Goal: Information Seeking & Learning: Learn about a topic

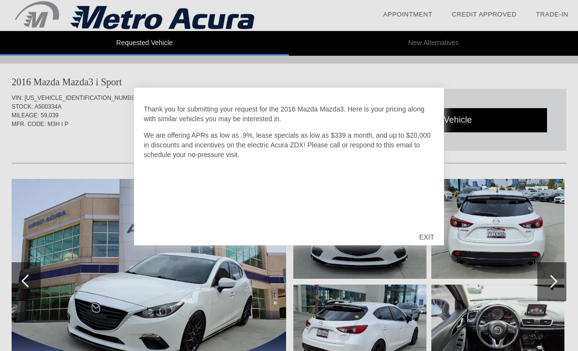
click at [426, 234] on div "EXIT" at bounding box center [427, 236] width 34 height 29
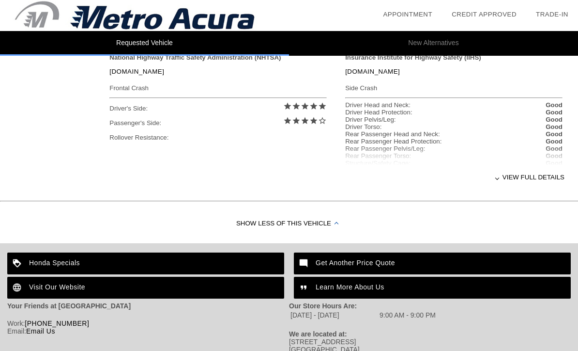
scroll to position [432, 0]
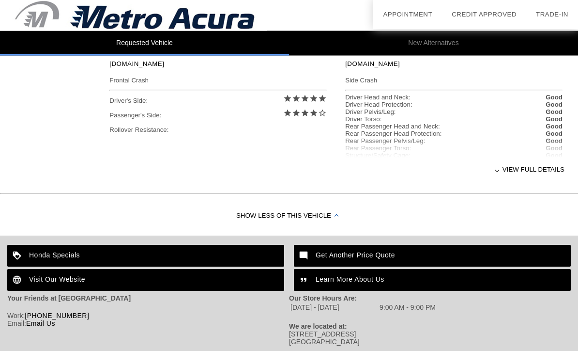
click at [543, 173] on div "View full details" at bounding box center [336, 170] width 455 height 24
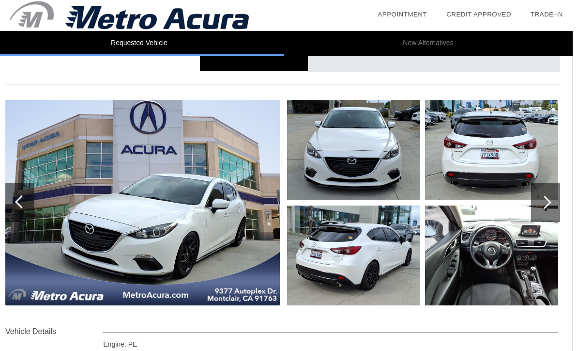
scroll to position [79, 0]
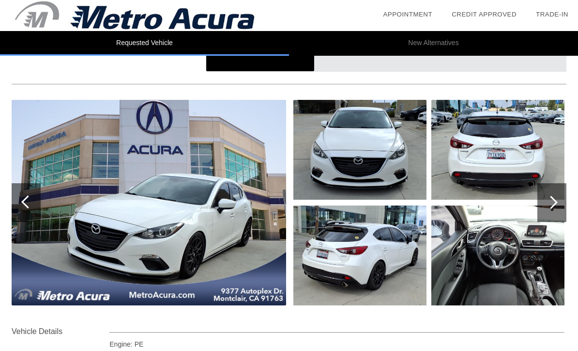
click at [552, 203] on div at bounding box center [551, 202] width 13 height 13
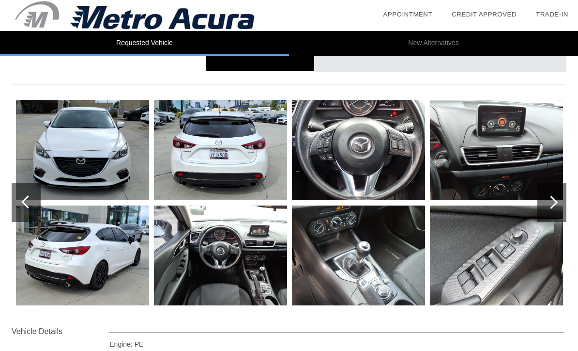
click at [381, 255] on img at bounding box center [358, 255] width 133 height 100
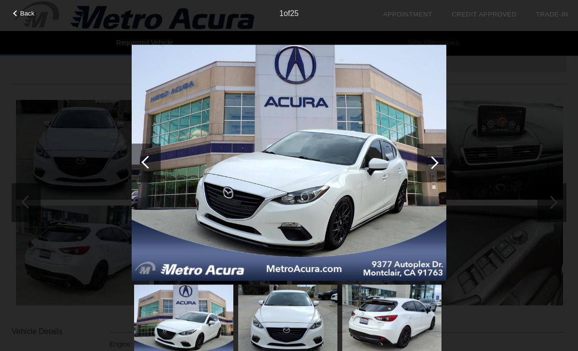
click at [429, 175] on div at bounding box center [431, 162] width 29 height 39
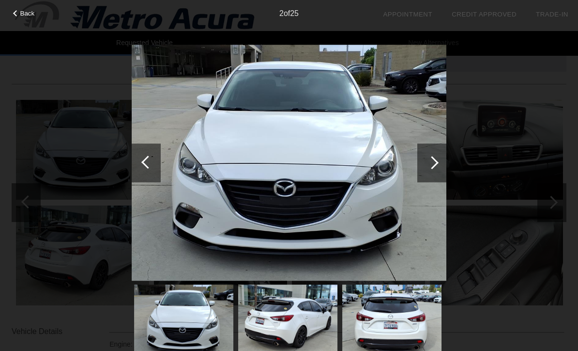
click at [435, 162] on div at bounding box center [432, 162] width 13 height 13
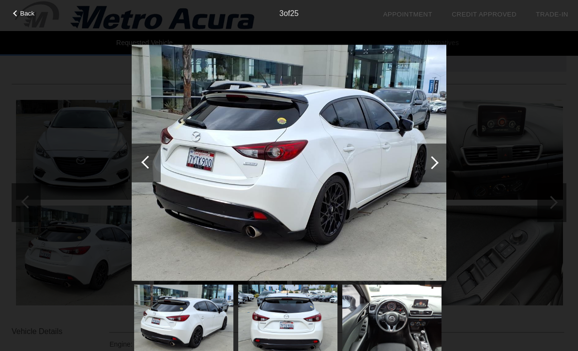
click at [429, 162] on div at bounding box center [432, 162] width 13 height 13
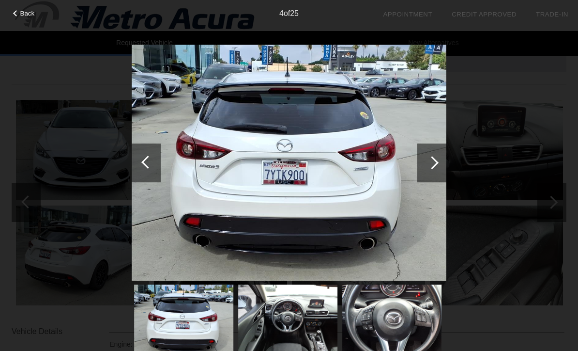
click at [417, 158] on img at bounding box center [289, 163] width 315 height 236
click at [432, 165] on div at bounding box center [432, 162] width 13 height 13
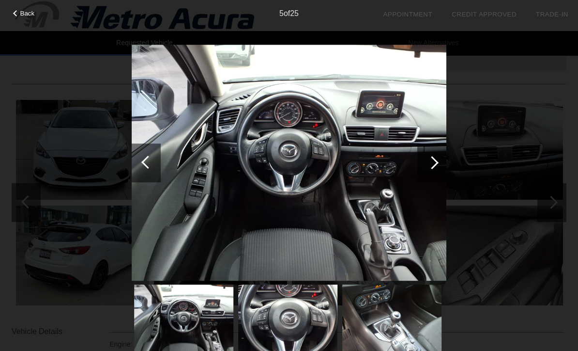
click at [431, 151] on div at bounding box center [431, 162] width 29 height 39
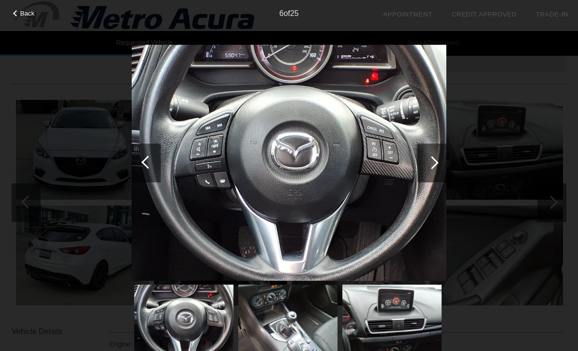
click at [434, 163] on div at bounding box center [432, 162] width 13 height 13
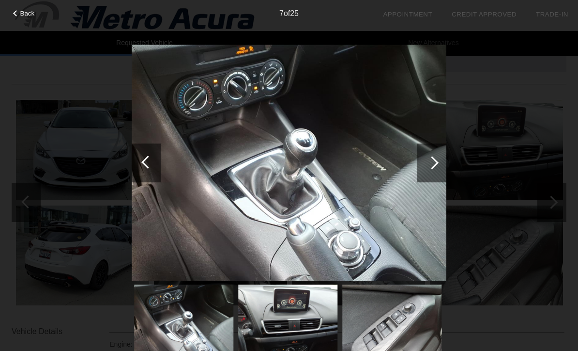
click at [437, 159] on div at bounding box center [431, 162] width 29 height 39
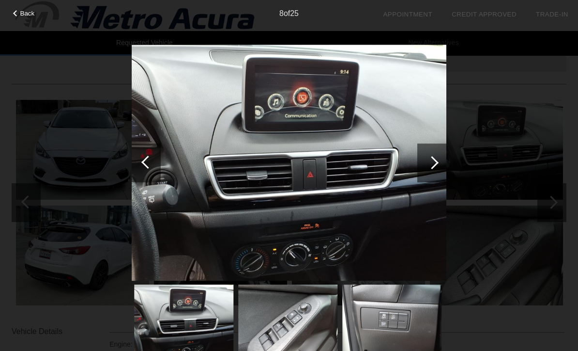
click at [18, 14] on div at bounding box center [16, 13] width 6 height 6
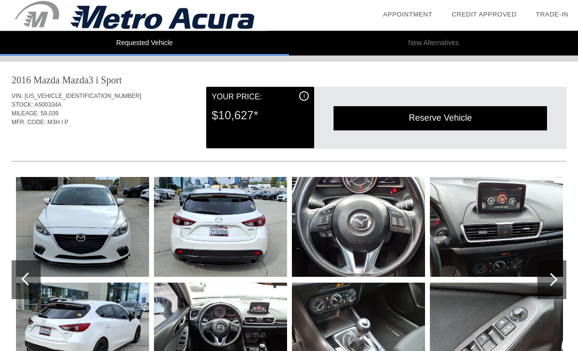
scroll to position [2, 0]
